Goal: Manage account settings

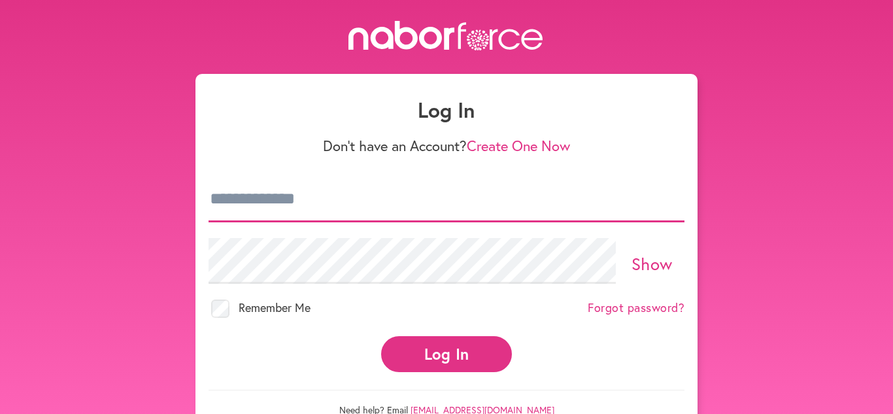
click at [416, 192] on input "email" at bounding box center [447, 199] width 476 height 46
type input "**********"
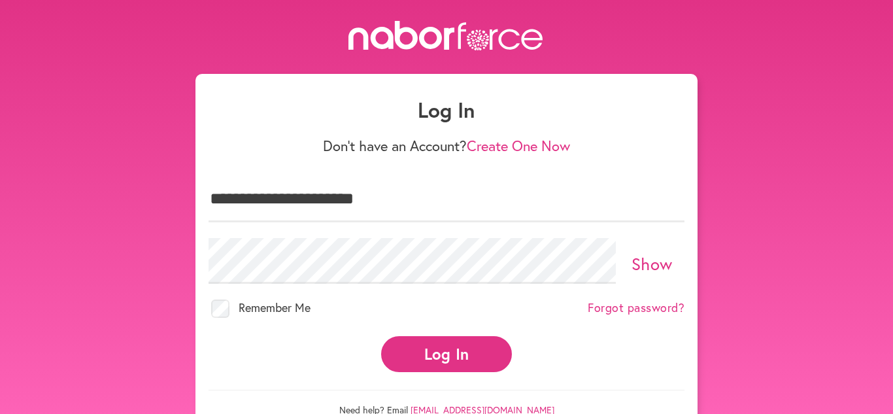
click at [453, 348] on button "Log In" at bounding box center [446, 354] width 131 height 36
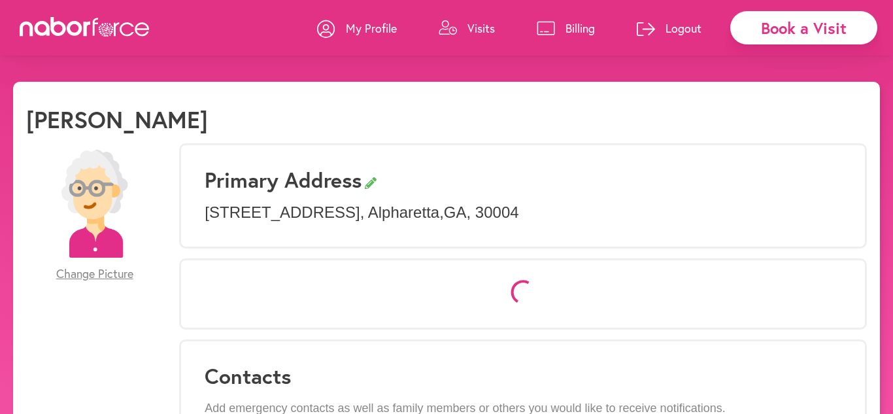
select select "*"
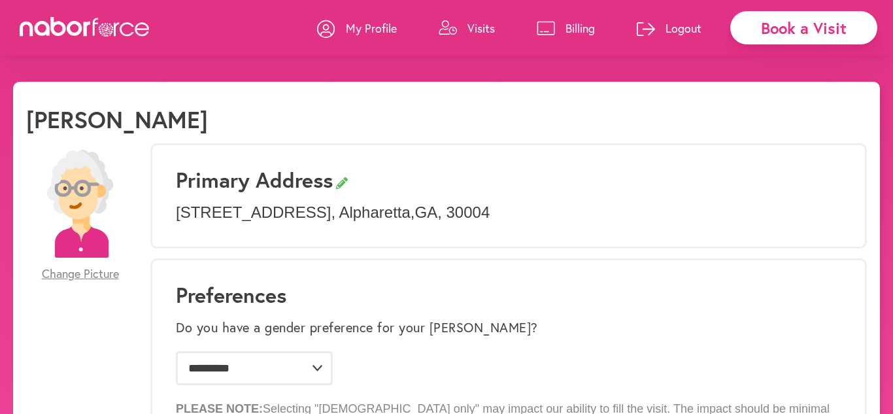
click at [477, 25] on p "Visits" at bounding box center [480, 28] width 27 height 16
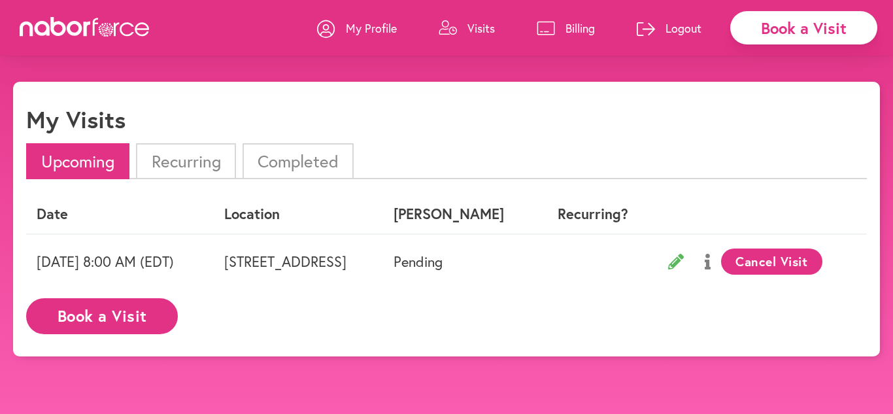
click at [573, 28] on p "Billing" at bounding box center [579, 28] width 29 height 16
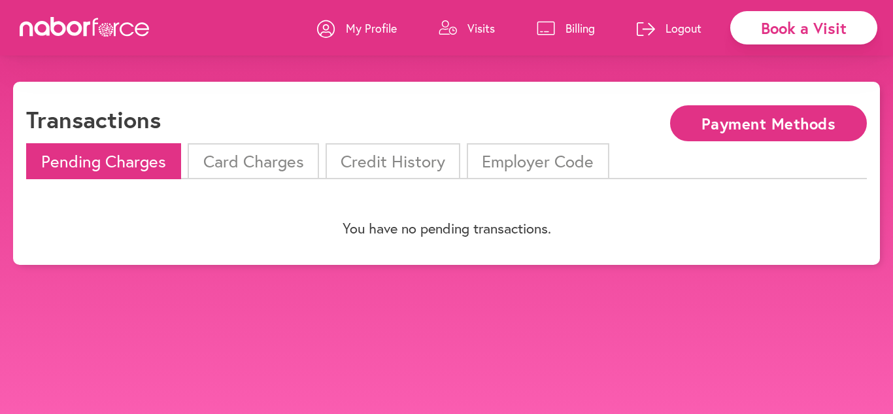
click at [573, 28] on p "Billing" at bounding box center [579, 28] width 29 height 16
click at [377, 25] on p "My Profile" at bounding box center [371, 28] width 51 height 16
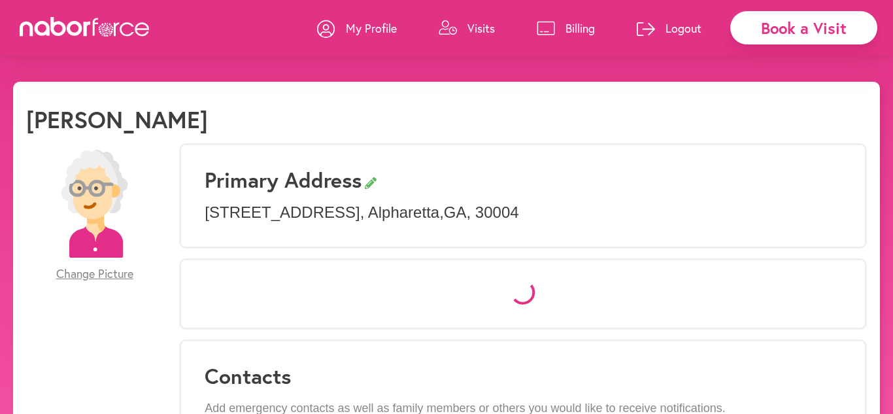
select select "*"
